Goal: Task Accomplishment & Management: Manage account settings

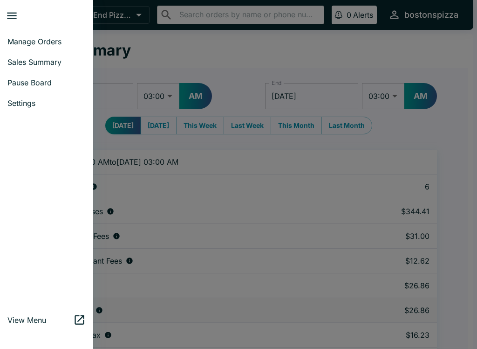
select select "03:00"
click at [35, 44] on span "Manage Orders" at bounding box center [46, 41] width 78 height 9
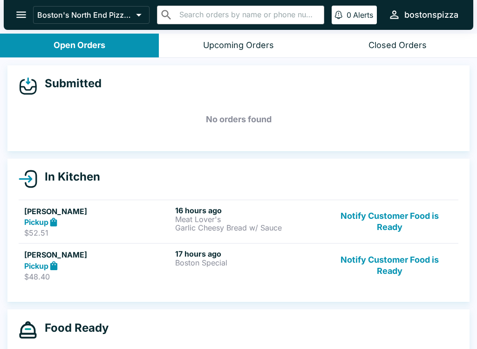
click at [404, 268] on button "Notify Customer Food is Ready" at bounding box center [390, 265] width 126 height 32
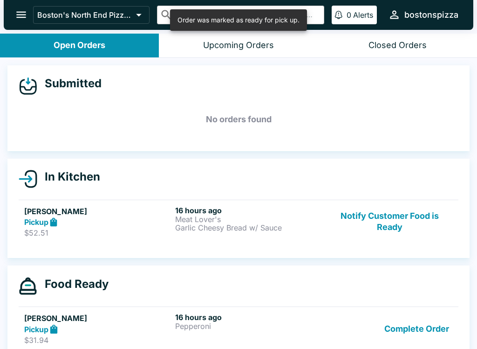
click at [406, 325] on button "Complete Order" at bounding box center [417, 328] width 72 height 32
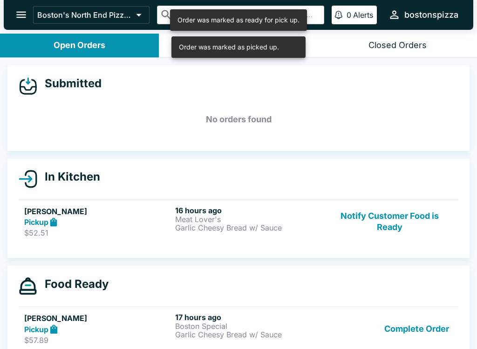
click at [391, 224] on button "Notify Customer Food is Ready" at bounding box center [390, 221] width 126 height 32
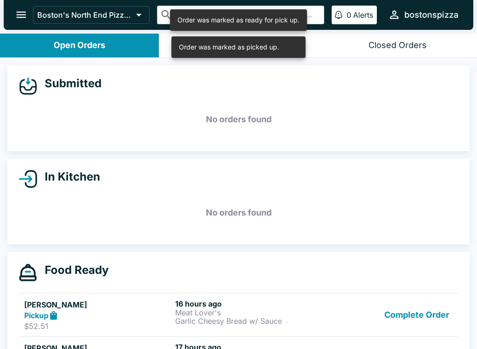
click at [421, 316] on button "Complete Order" at bounding box center [417, 315] width 72 height 32
click at [423, 320] on button "Complete Order" at bounding box center [417, 315] width 72 height 32
click at [412, 318] on button "Complete Order" at bounding box center [417, 315] width 72 height 32
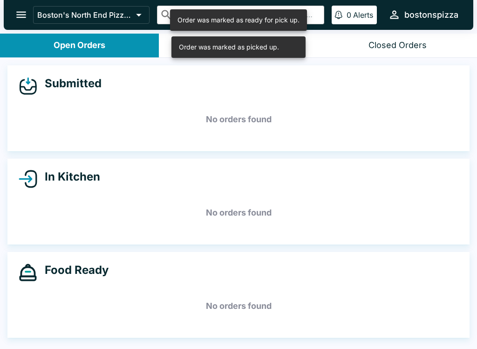
click at [422, 315] on h5 "No orders found" at bounding box center [239, 306] width 440 height 34
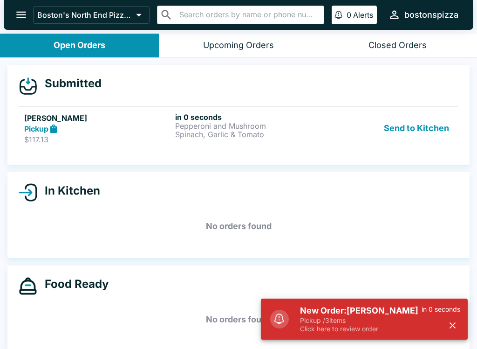
click at [372, 331] on p "Click here to review order" at bounding box center [361, 328] width 122 height 8
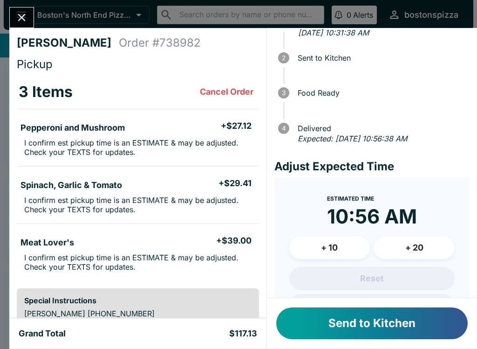
scroll to position [43, 0]
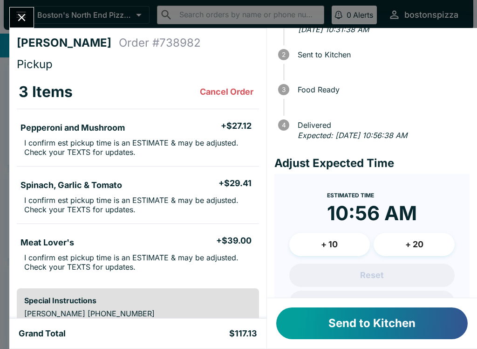
click at [424, 239] on button "+ 20" at bounding box center [414, 243] width 81 height 23
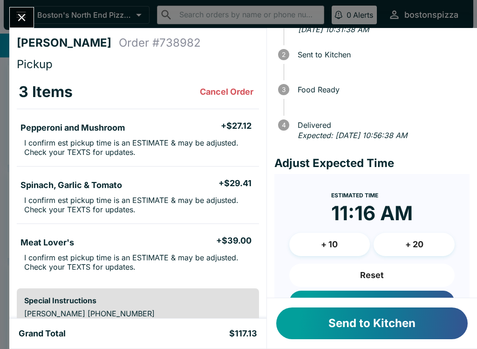
click at [416, 243] on button "+ 20" at bounding box center [414, 243] width 81 height 23
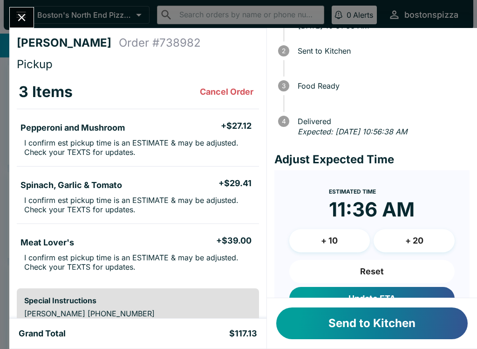
click at [420, 238] on button "+ 20" at bounding box center [414, 240] width 81 height 23
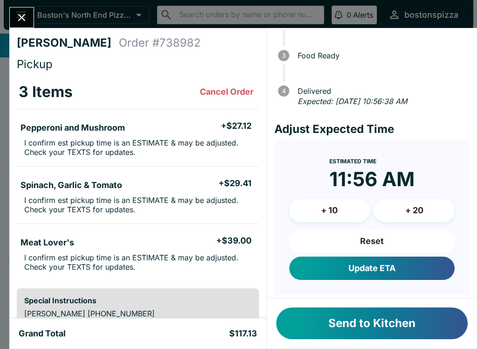
click at [400, 266] on button "Update ETA" at bounding box center [371, 267] width 165 height 23
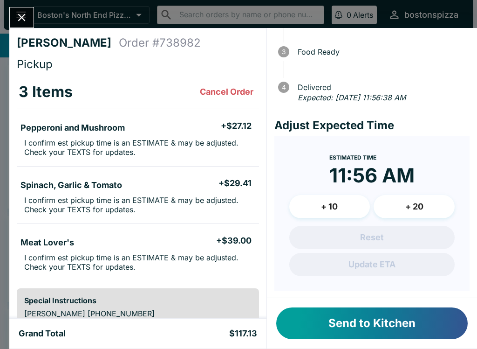
scroll to position [81, 0]
click at [384, 326] on button "Send to Kitchen" at bounding box center [371, 323] width 191 height 32
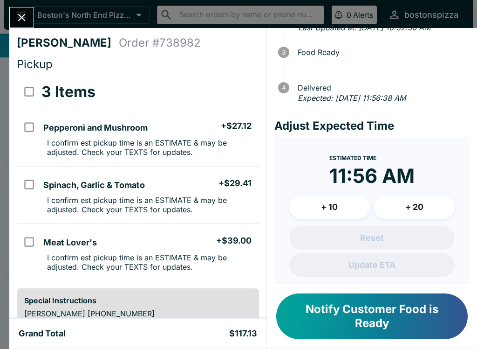
click at [16, 11] on icon "Close" at bounding box center [21, 17] width 13 height 13
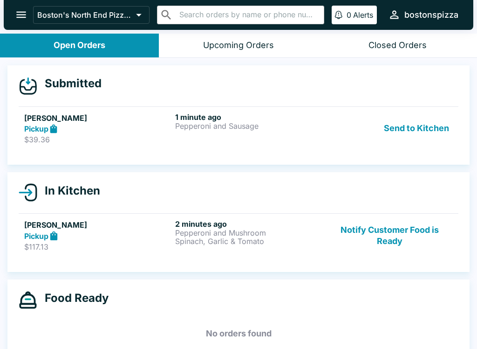
click at [56, 135] on p "$39.36" at bounding box center [97, 139] width 147 height 9
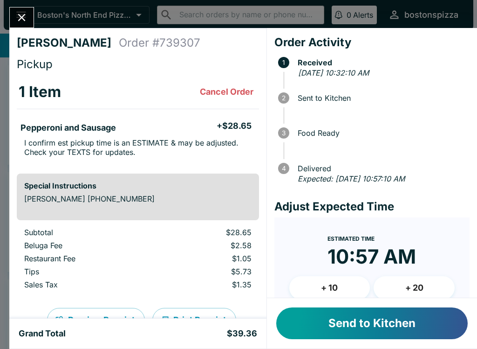
click at [425, 283] on button "+ 20" at bounding box center [414, 287] width 81 height 23
click at [424, 283] on button "+ 20" at bounding box center [414, 287] width 81 height 23
click at [418, 284] on button "+ 20" at bounding box center [414, 287] width 81 height 23
click at [421, 280] on button "+ 20" at bounding box center [414, 287] width 81 height 23
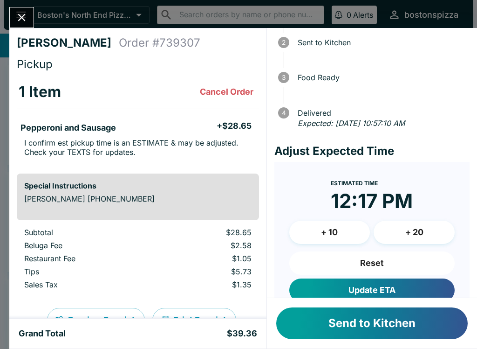
scroll to position [58, 0]
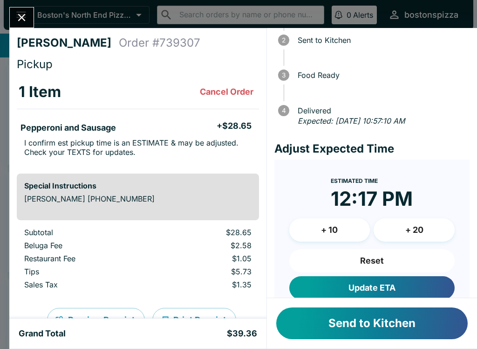
click at [388, 258] on button "Reset" at bounding box center [371, 260] width 165 height 23
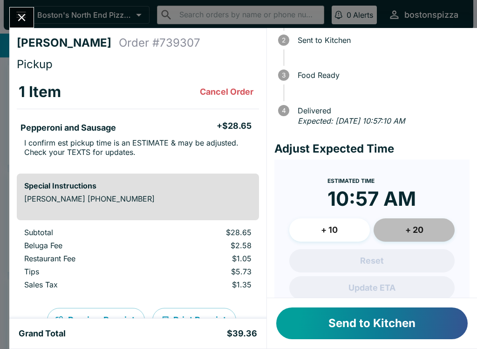
click at [428, 231] on button "+ 20" at bounding box center [414, 229] width 81 height 23
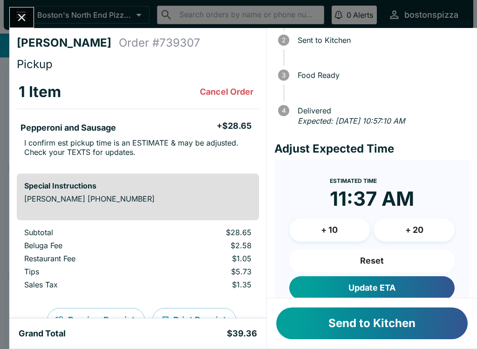
click at [428, 228] on button "+ 20" at bounding box center [414, 229] width 81 height 23
click at [396, 327] on button "Send to Kitchen" at bounding box center [371, 323] width 191 height 32
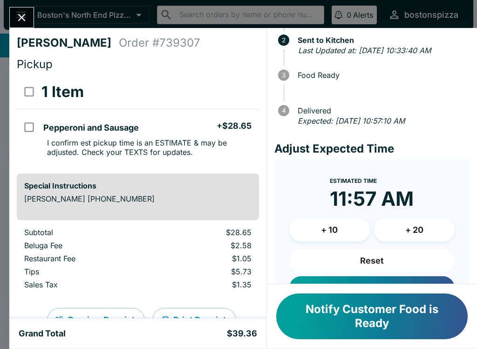
click at [24, 3] on div "[PERSON_NAME] Order # 739307 Pickup 1 Item Pepperoni and Sausage + $28.65 I con…" at bounding box center [238, 174] width 477 height 349
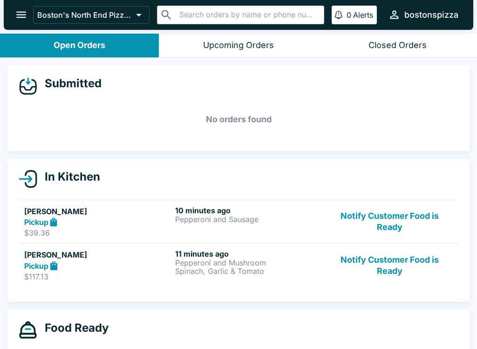
click at [150, 266] on div "Pickup" at bounding box center [97, 265] width 147 height 11
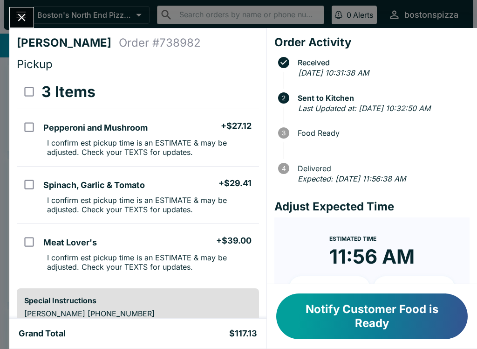
click at [34, 136] on input "orders table" at bounding box center [29, 126] width 21 height 21
checkbox input "true"
click at [30, 185] on input "orders table" at bounding box center [29, 184] width 21 height 21
checkbox input "true"
click at [28, 252] on input "orders table" at bounding box center [29, 241] width 21 height 21
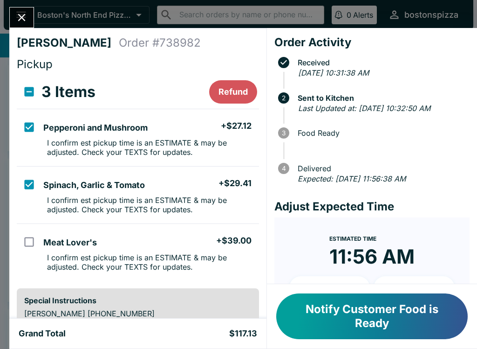
checkbox input "true"
click at [241, 85] on button "Refund" at bounding box center [233, 91] width 48 height 23
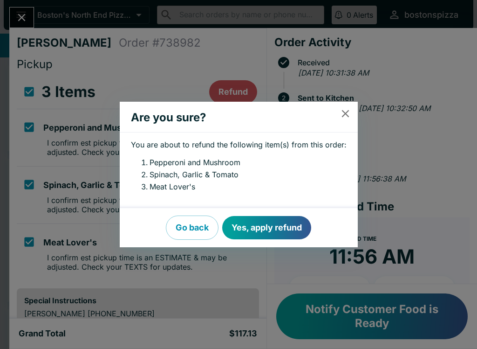
click at [267, 230] on button "Yes, apply refund" at bounding box center [266, 227] width 89 height 23
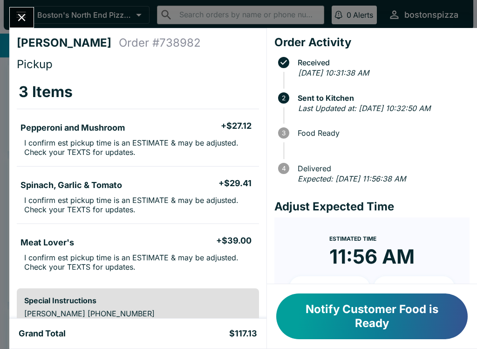
click at [28, 16] on icon "Close" at bounding box center [21, 17] width 13 height 13
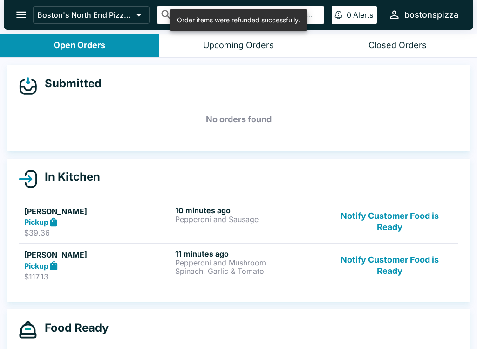
click at [25, 17] on icon "open drawer" at bounding box center [21, 15] width 10 height 7
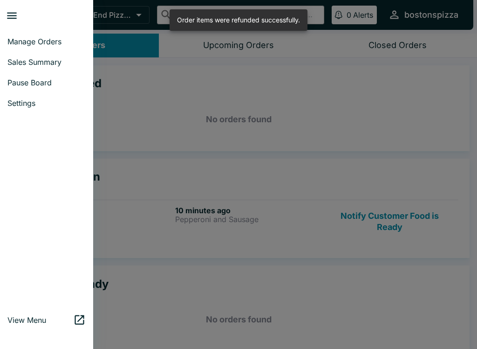
click at [47, 82] on span "Pause Board" at bounding box center [46, 82] width 78 height 9
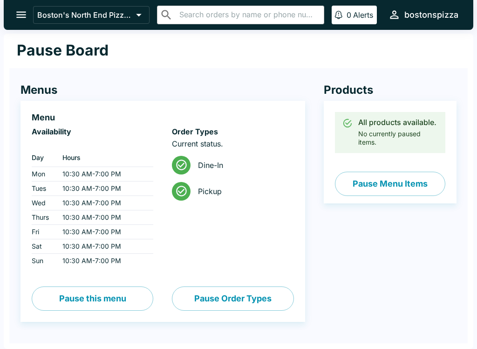
click at [228, 300] on button "Pause Order Types" at bounding box center [233, 298] width 122 height 24
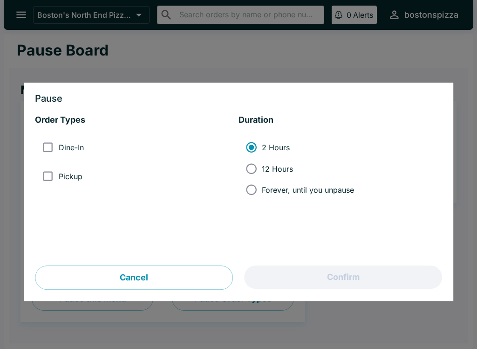
click at [260, 195] on input "Forever, until you unpause" at bounding box center [251, 189] width 21 height 21
radio input "true"
click at [53, 176] on input "Pickup" at bounding box center [47, 175] width 21 height 21
checkbox input "true"
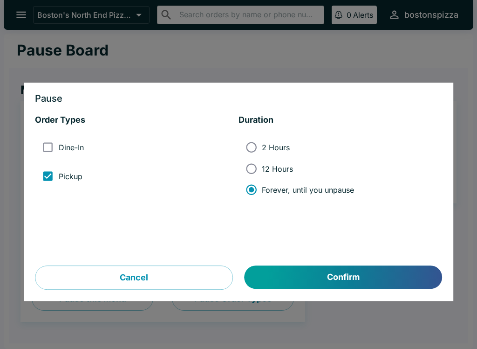
click at [49, 143] on input "Dine-In" at bounding box center [47, 147] width 21 height 21
checkbox input "true"
click at [49, 170] on input "Pickup" at bounding box center [47, 175] width 21 height 21
click at [51, 176] on input "Pickup" at bounding box center [47, 175] width 21 height 21
checkbox input "true"
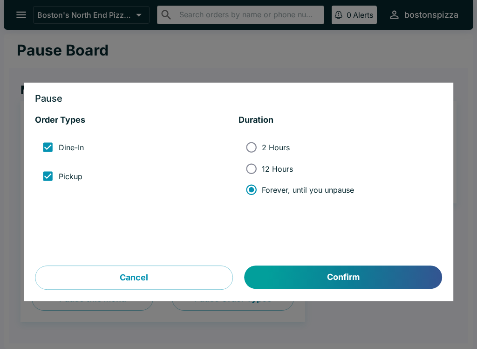
click at [347, 275] on button "Confirm" at bounding box center [344, 277] width 198 height 23
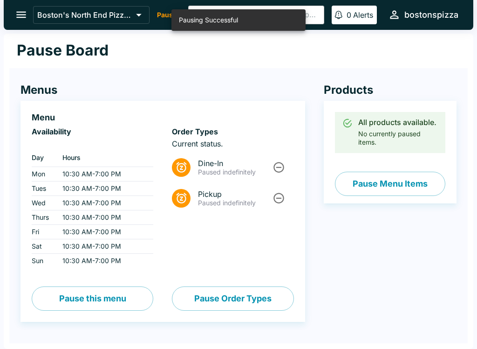
click at [393, 302] on div "Products All products available. No currently paused items. Pause Menu Items" at bounding box center [380, 202] width 151 height 276
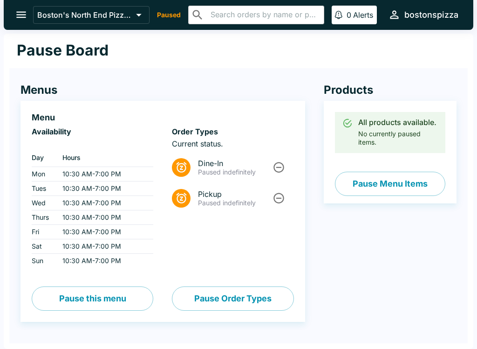
click at [22, 16] on icon "open drawer" at bounding box center [21, 14] width 13 height 13
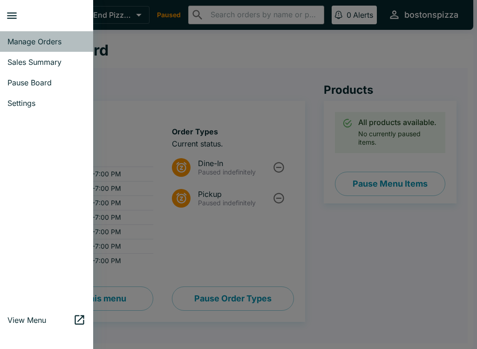
click at [50, 48] on link "Manage Orders" at bounding box center [46, 41] width 93 height 21
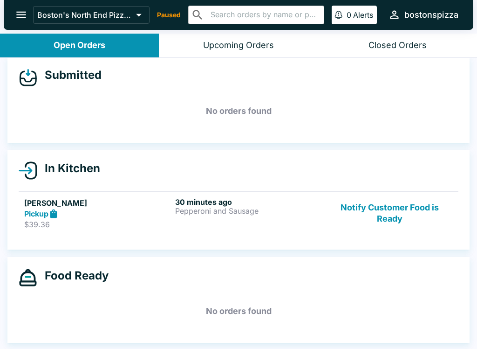
scroll to position [8, 0]
click at [278, 223] on div "30 minutes ago Pepperoni and Sausage" at bounding box center [248, 213] width 147 height 32
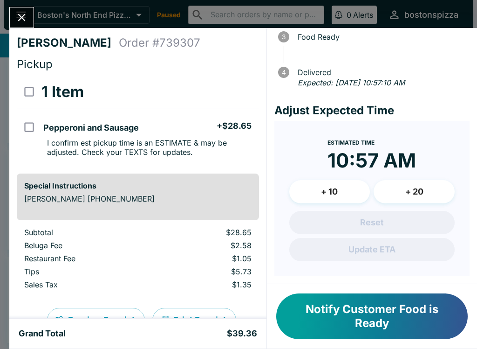
scroll to position [106, 0]
